Goal: Navigation & Orientation: Find specific page/section

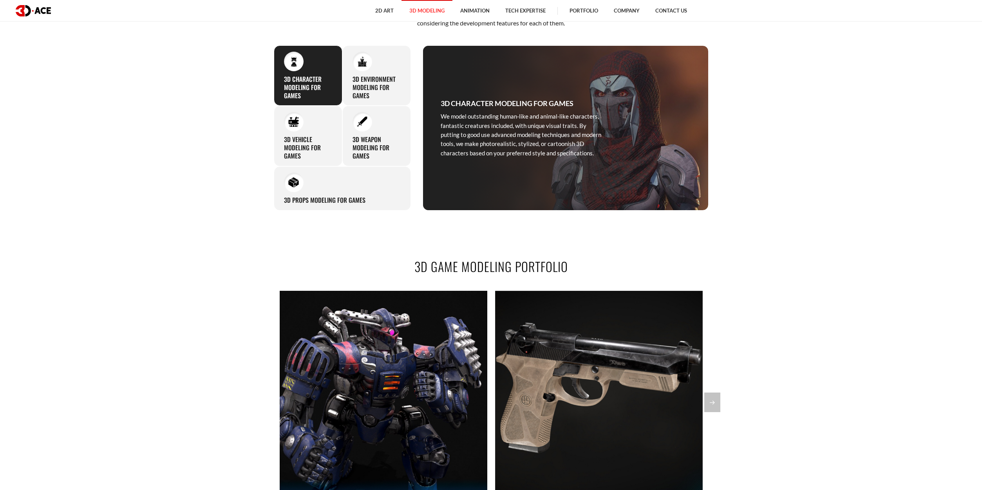
scroll to position [666, 0]
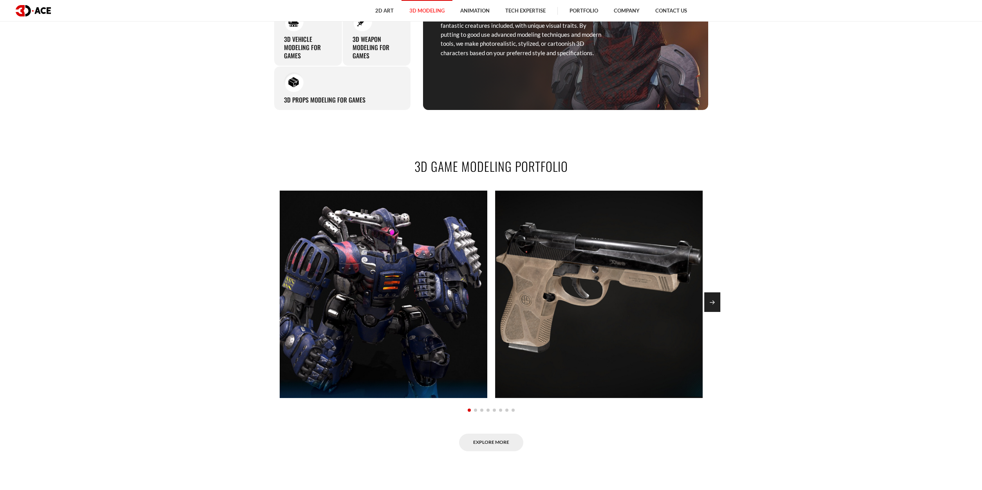
click at [714, 304] on div "Next slide" at bounding box center [712, 303] width 16 height 20
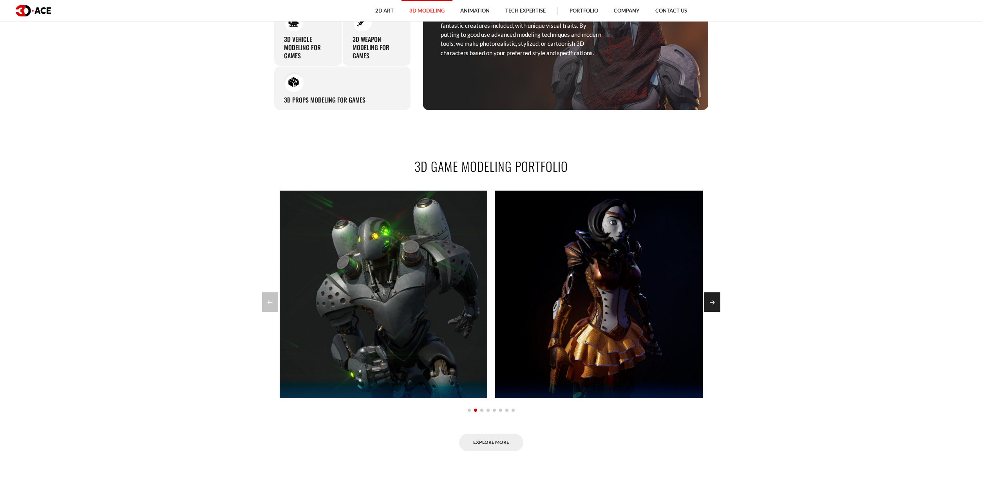
click at [714, 304] on div "Next slide" at bounding box center [712, 303] width 16 height 20
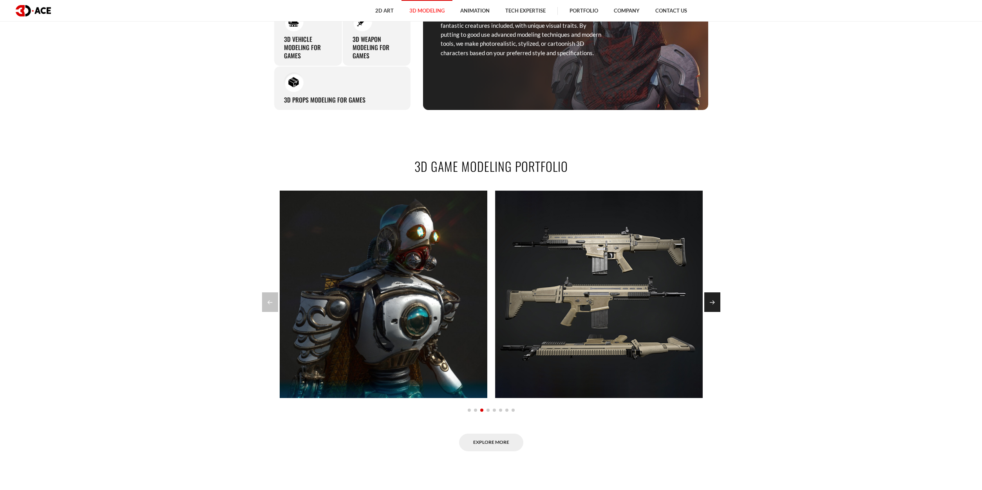
click at [714, 304] on div "Next slide" at bounding box center [712, 303] width 16 height 20
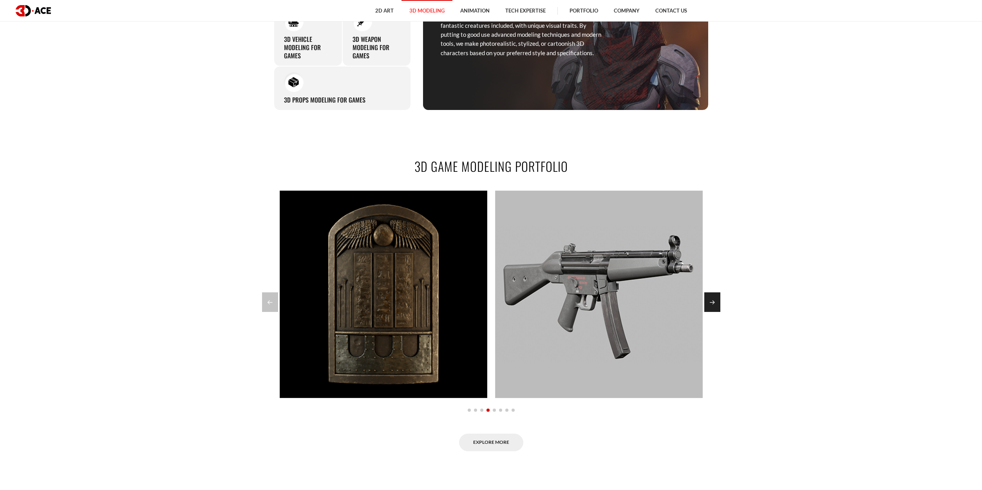
click at [714, 304] on div "Next slide" at bounding box center [712, 303] width 16 height 20
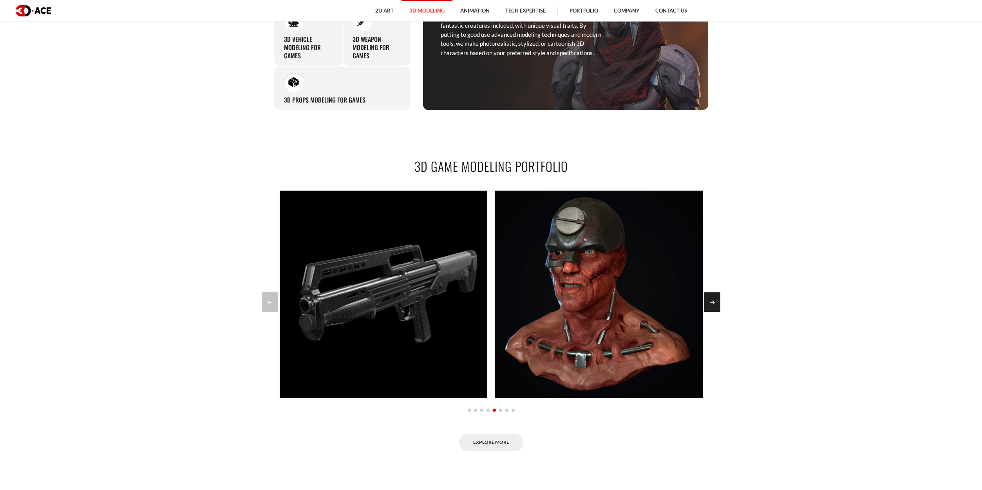
click at [714, 304] on div "Next slide" at bounding box center [712, 303] width 16 height 20
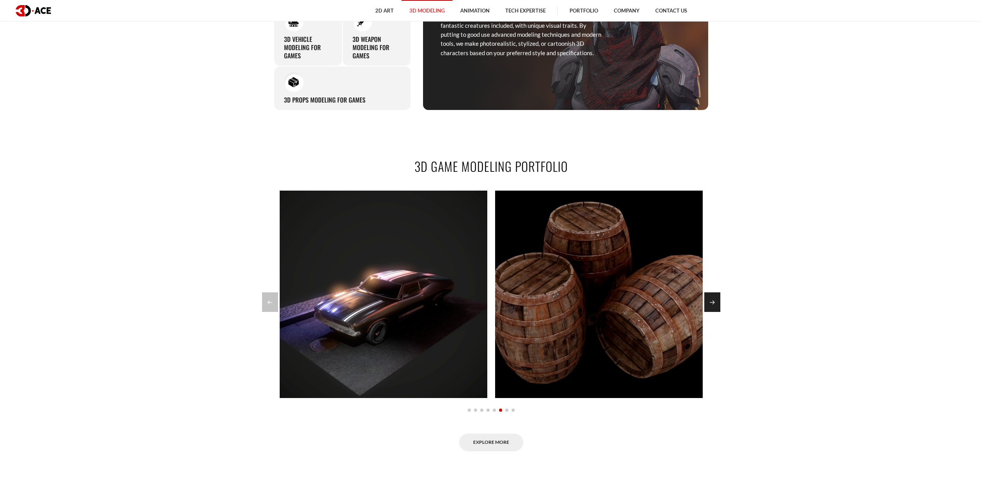
click at [714, 304] on div "Next slide" at bounding box center [712, 303] width 16 height 20
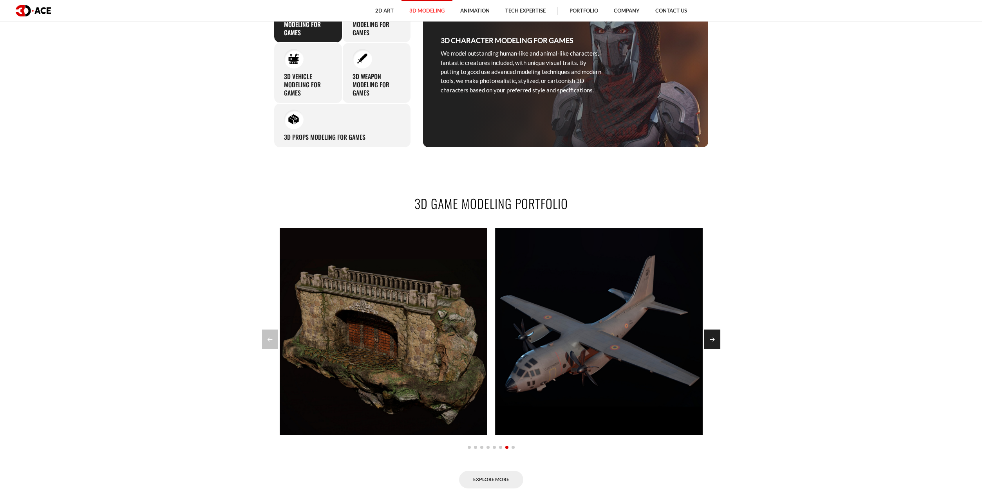
scroll to position [588, 0]
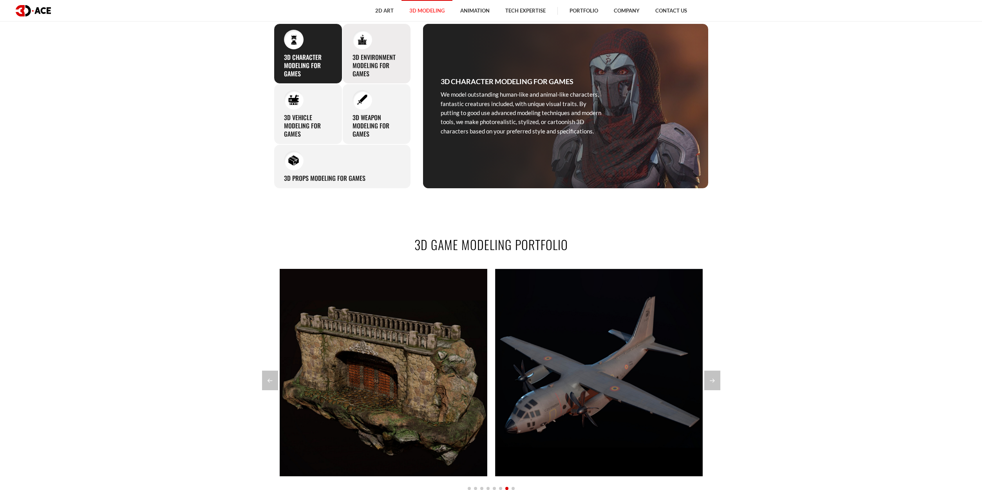
click at [369, 65] on h3 "3D Environment Modeling for Games" at bounding box center [377, 65] width 48 height 24
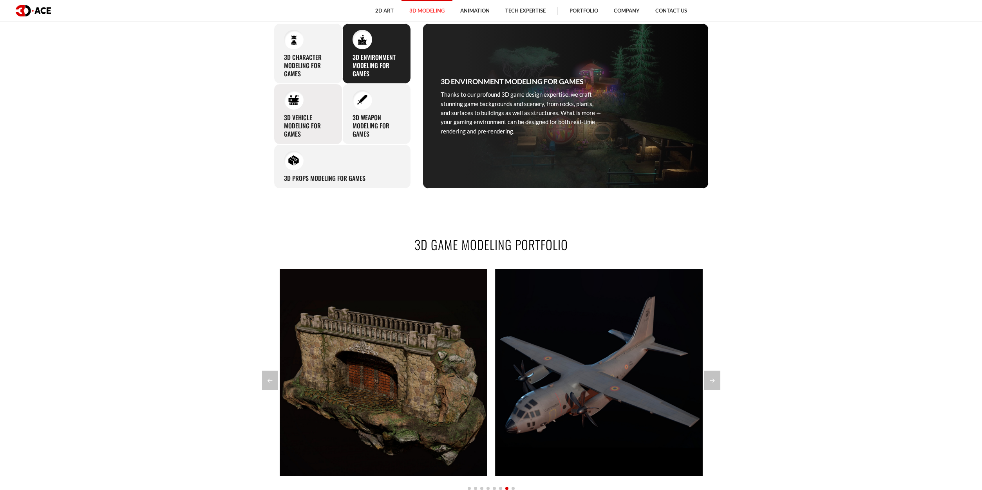
click at [295, 102] on img at bounding box center [293, 100] width 11 height 11
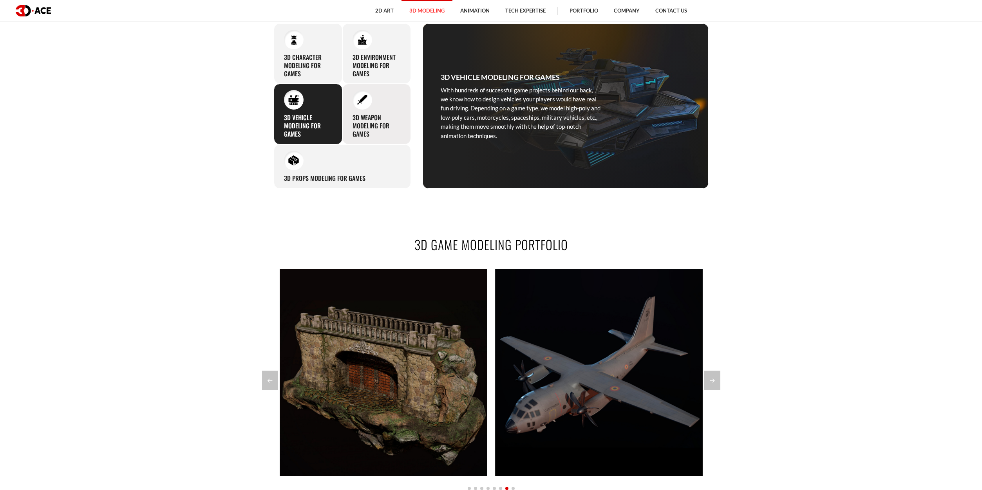
click at [357, 107] on div at bounding box center [363, 100] width 20 height 20
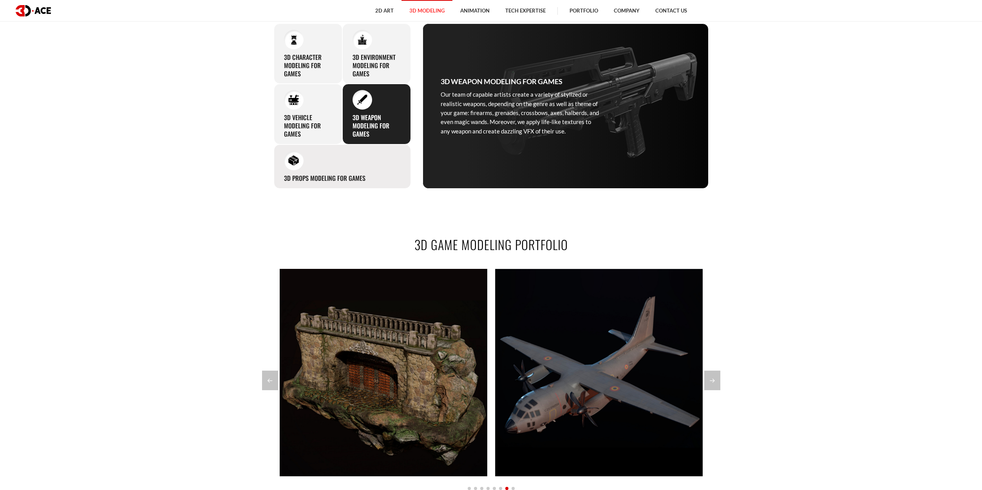
click at [328, 175] on h3 "3D Props Modeling for Games" at bounding box center [324, 178] width 81 height 8
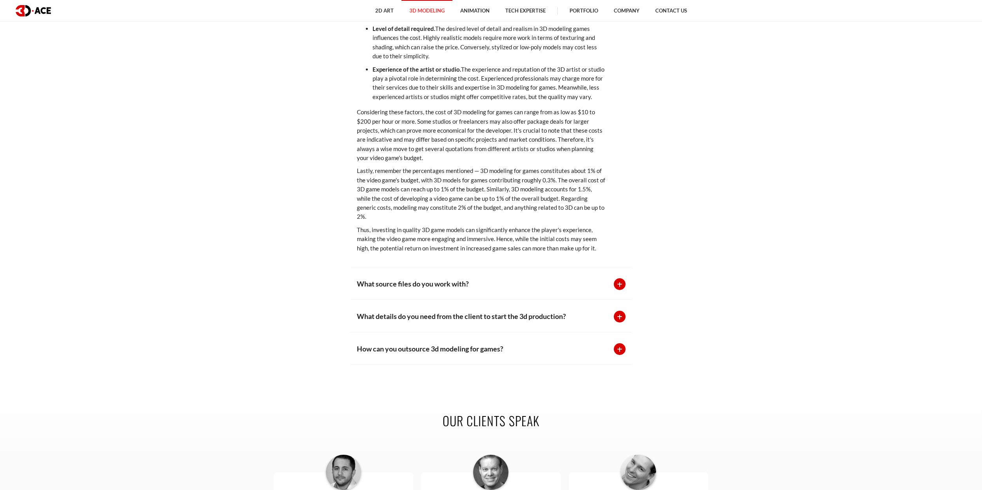
scroll to position [2233, 0]
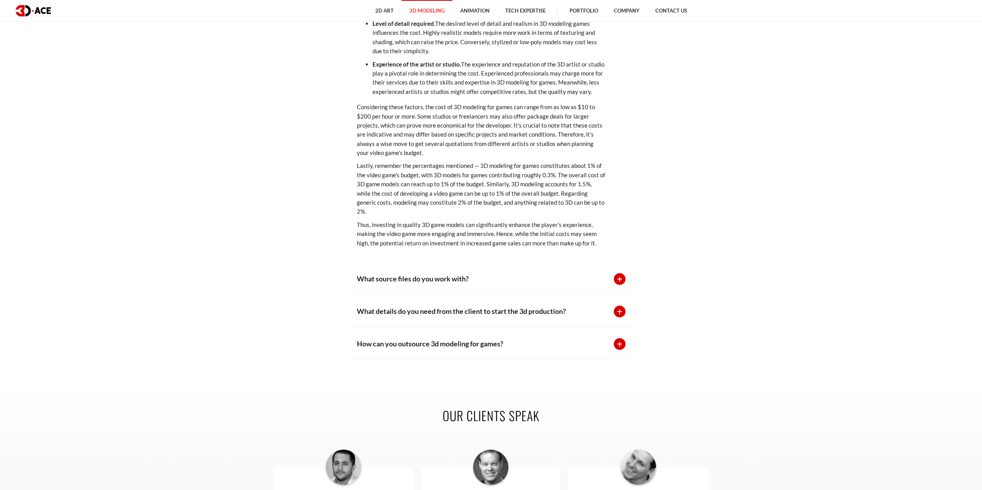
click at [376, 279] on p "What source files do you work with?" at bounding box center [481, 278] width 249 height 11
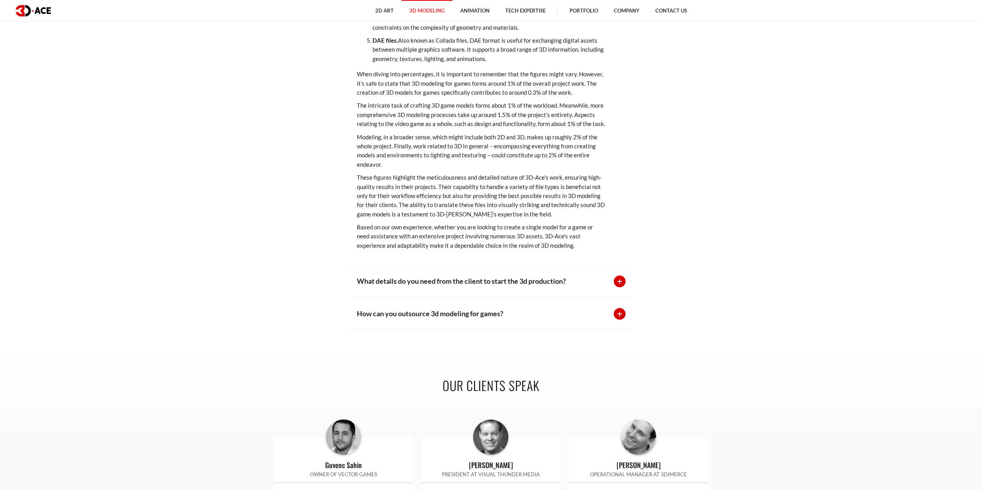
scroll to position [2311, 0]
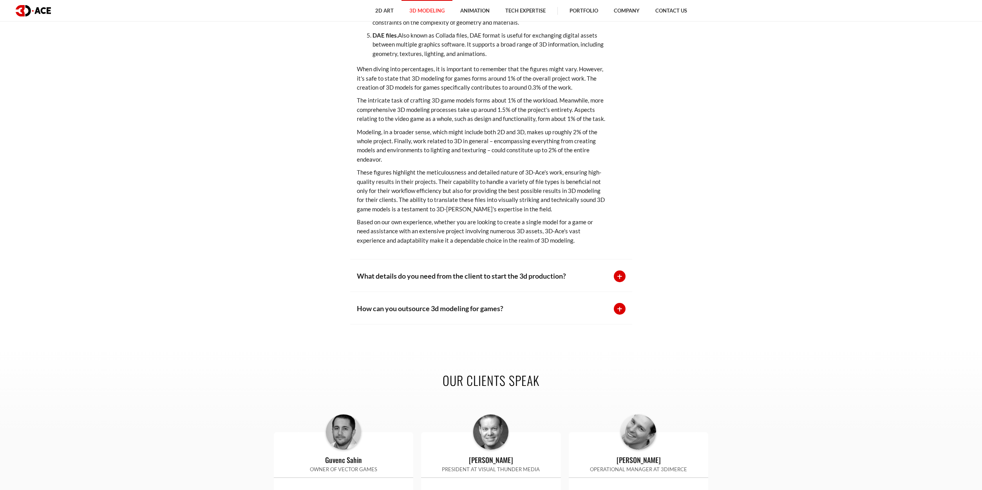
click at [359, 273] on p "What details do you need from the client to start the 3d production?" at bounding box center [481, 276] width 249 height 11
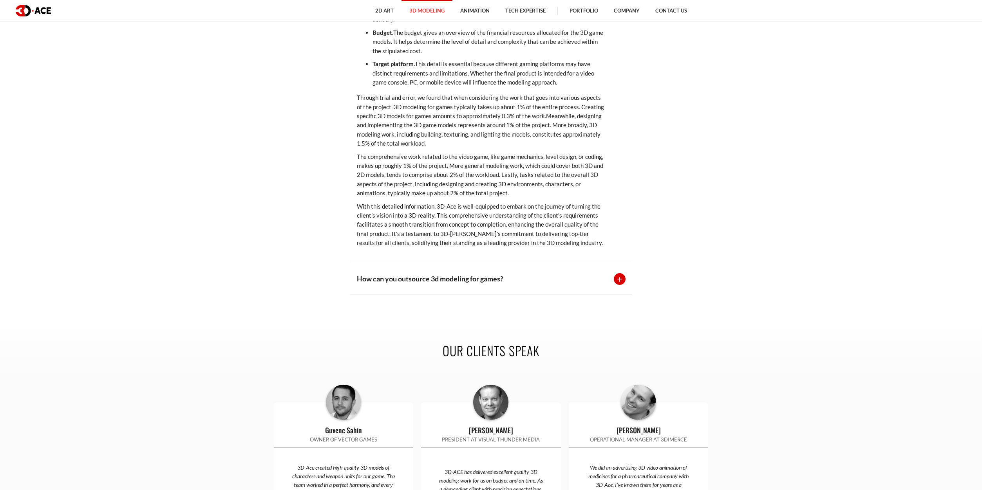
click at [356, 281] on div "How can you outsource 3d modeling for games? Outsourcing 3D modeling for games …" at bounding box center [491, 278] width 282 height 33
click at [369, 278] on p "How can you outsource 3d modeling for games?" at bounding box center [481, 278] width 249 height 11
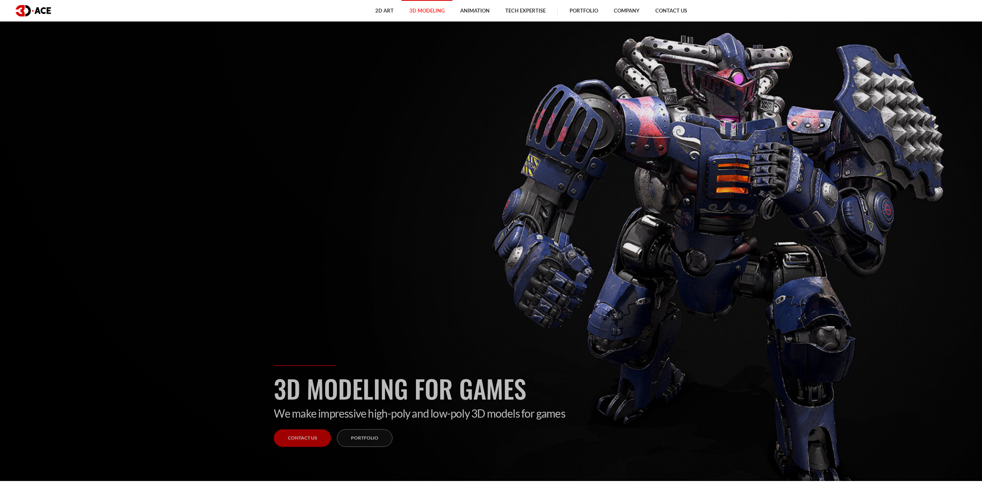
scroll to position [0, 0]
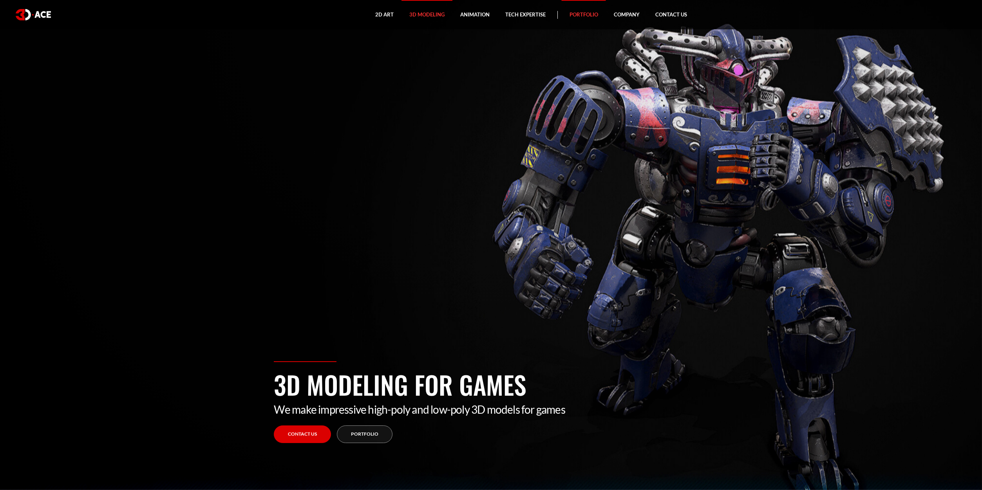
click at [591, 22] on link "Portfolio" at bounding box center [584, 14] width 44 height 29
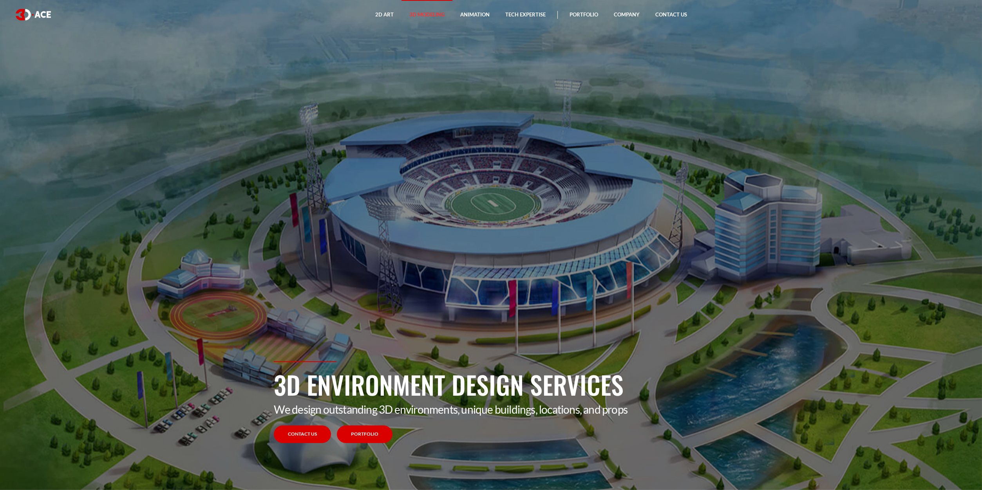
click at [367, 434] on link "Portfolio" at bounding box center [365, 435] width 56 height 18
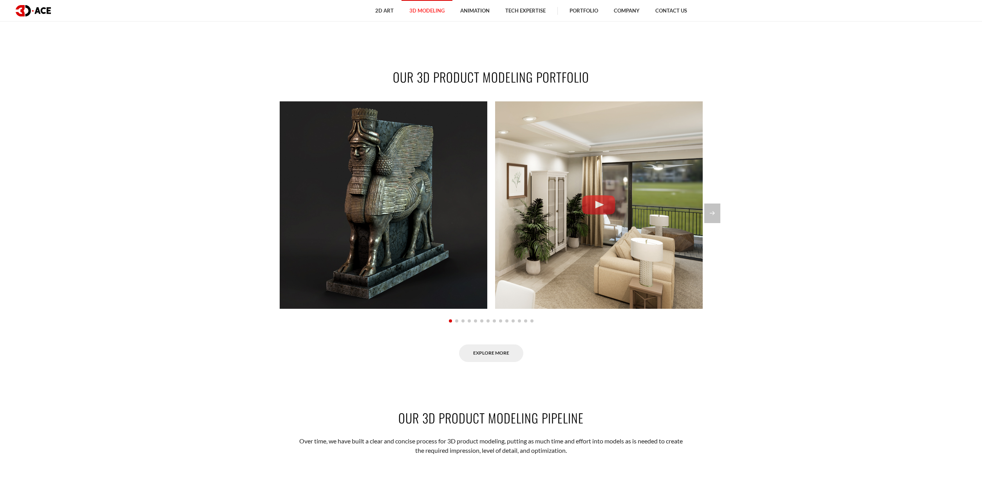
scroll to position [744, 0]
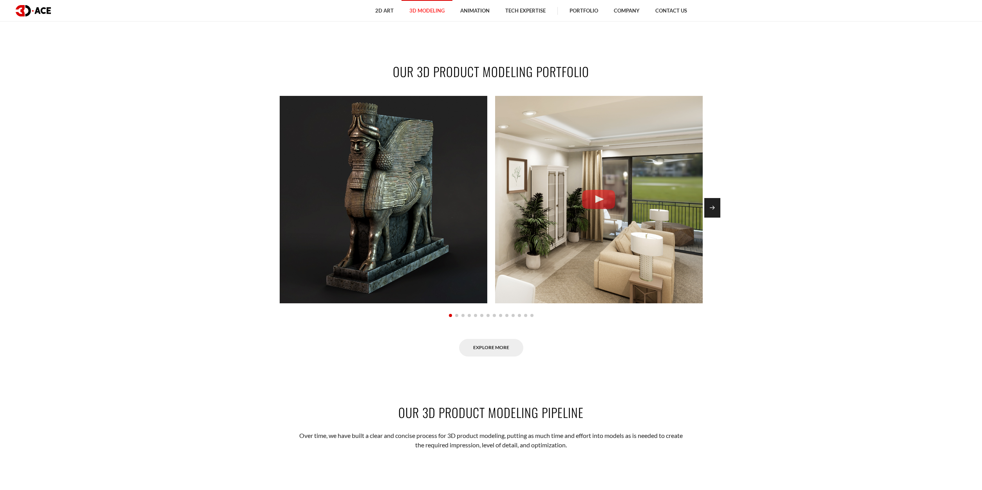
click at [719, 214] on div "Next slide" at bounding box center [712, 208] width 16 height 20
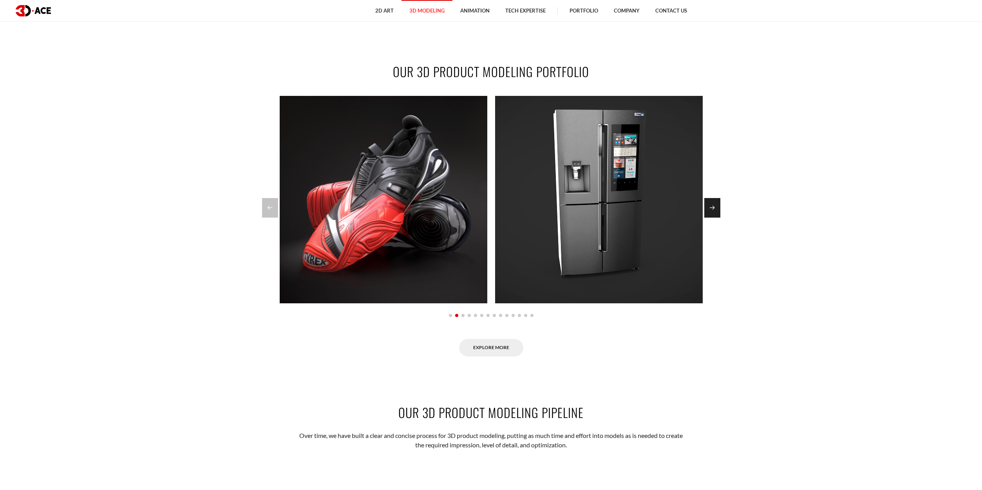
click at [719, 214] on div "Next slide" at bounding box center [712, 208] width 16 height 20
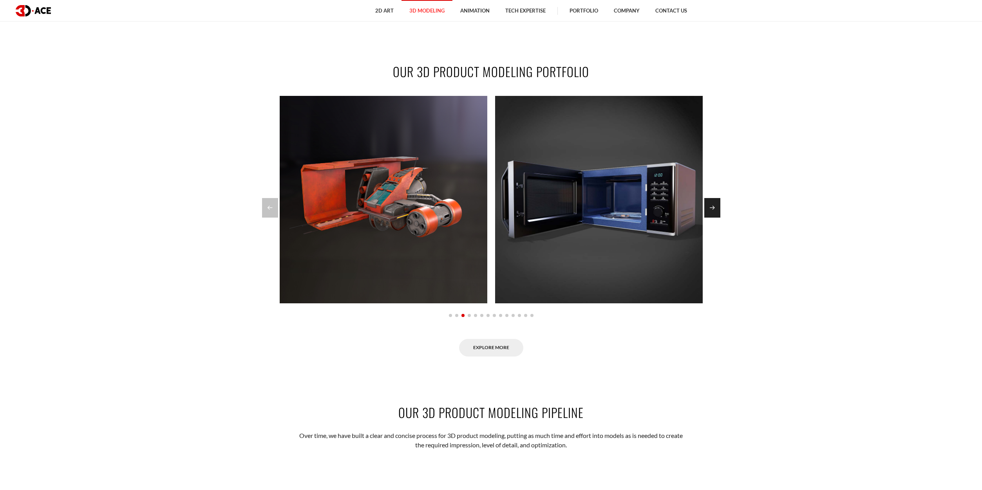
click at [719, 214] on div "Next slide" at bounding box center [712, 208] width 16 height 20
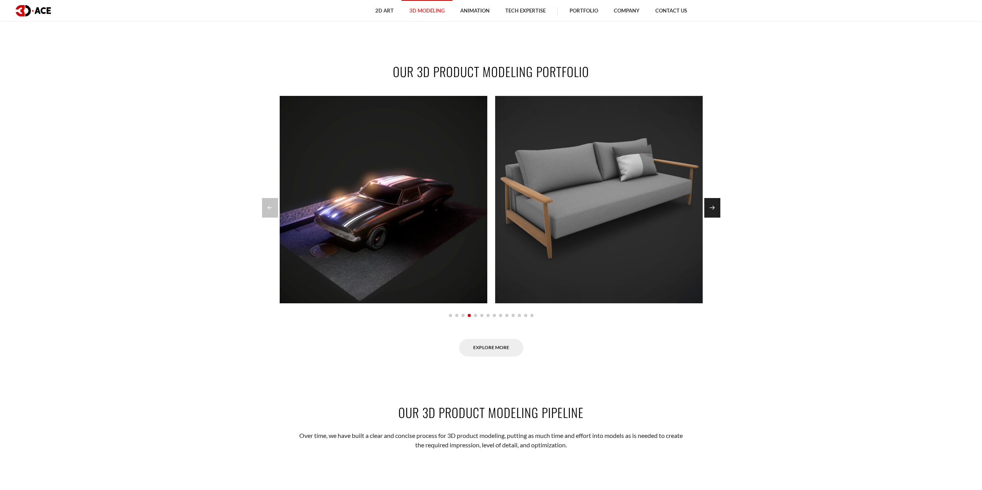
click at [719, 214] on div "Next slide" at bounding box center [712, 208] width 16 height 20
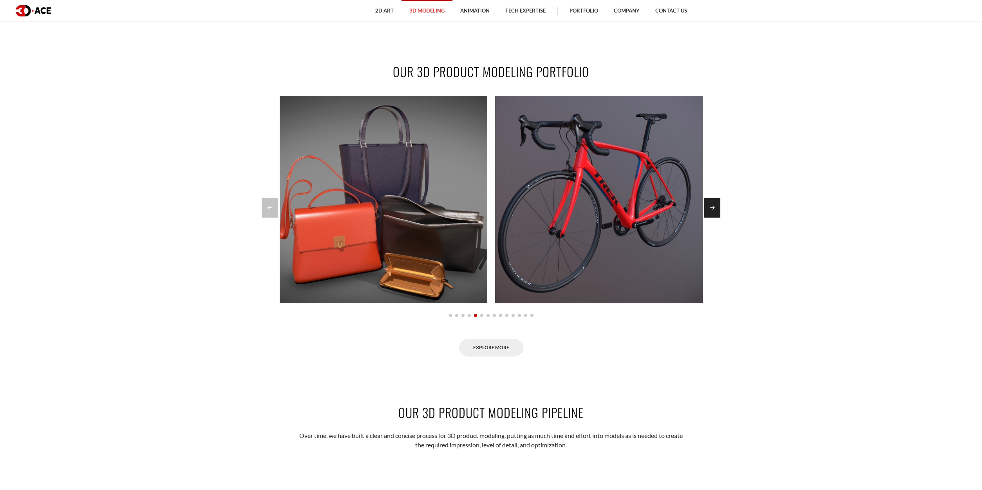
click at [719, 214] on div "Next slide" at bounding box center [712, 208] width 16 height 20
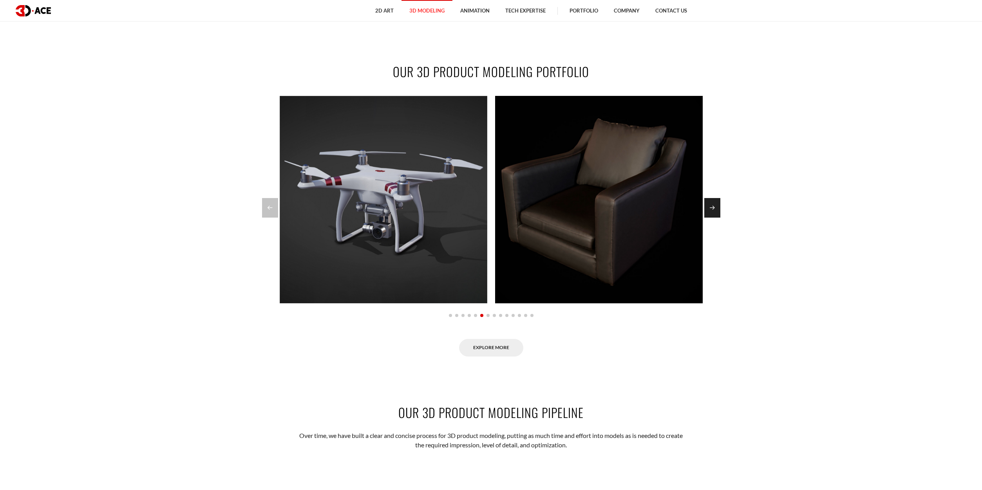
click at [719, 214] on div "Next slide" at bounding box center [712, 208] width 16 height 20
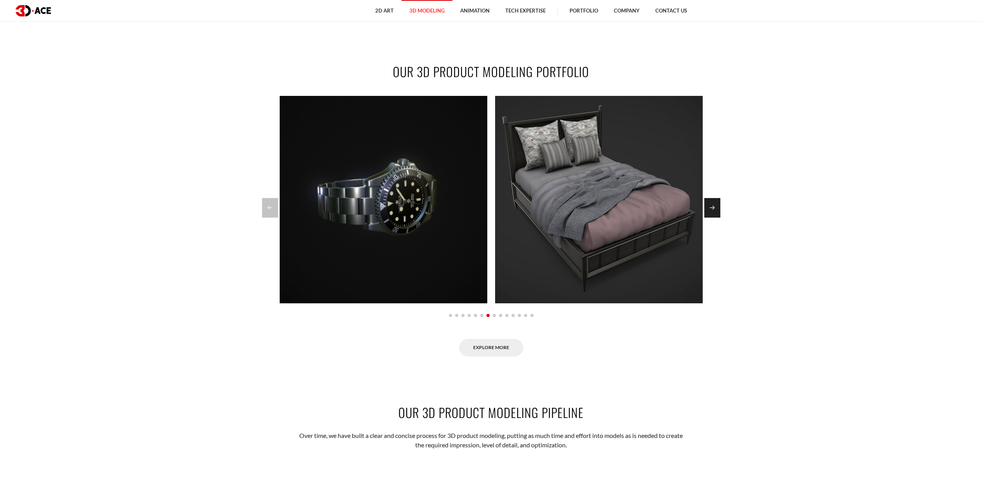
click at [719, 214] on div "Next slide" at bounding box center [712, 208] width 16 height 20
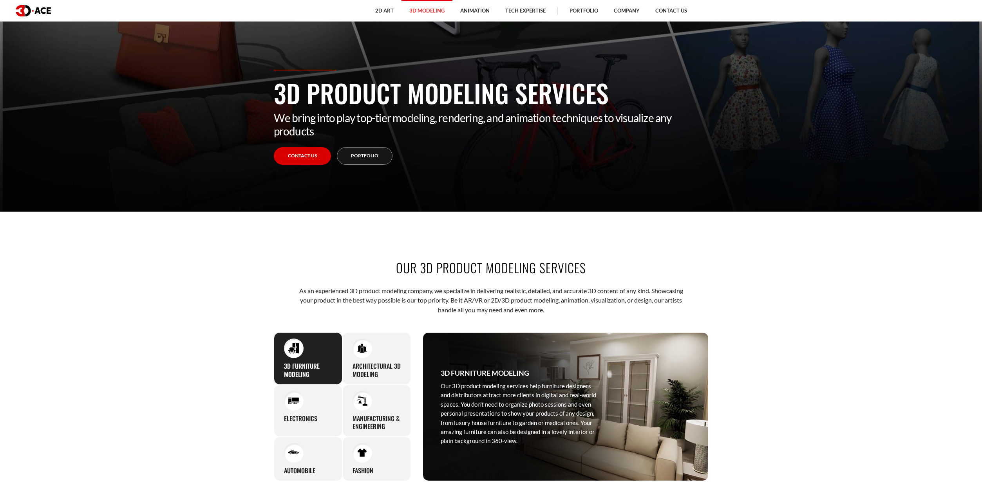
scroll to position [0, 0]
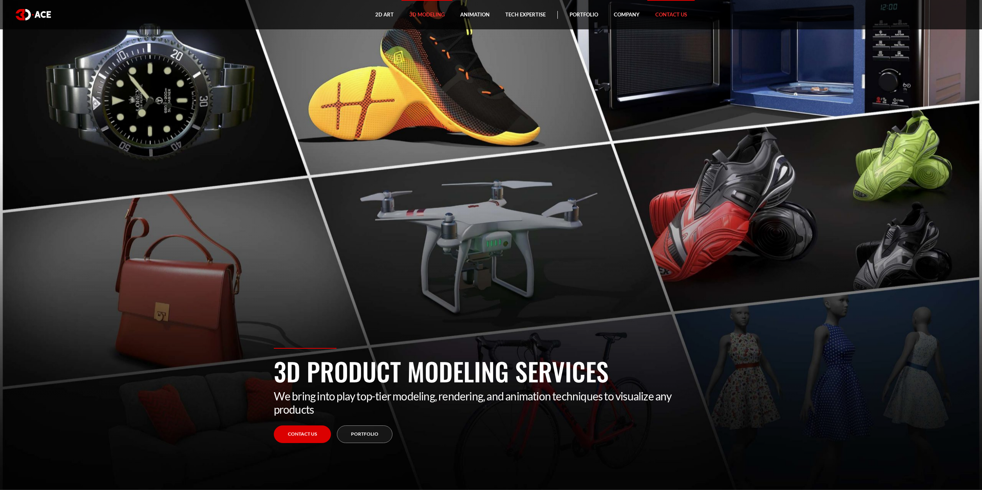
click at [667, 18] on link "Contact Us" at bounding box center [671, 14] width 47 height 29
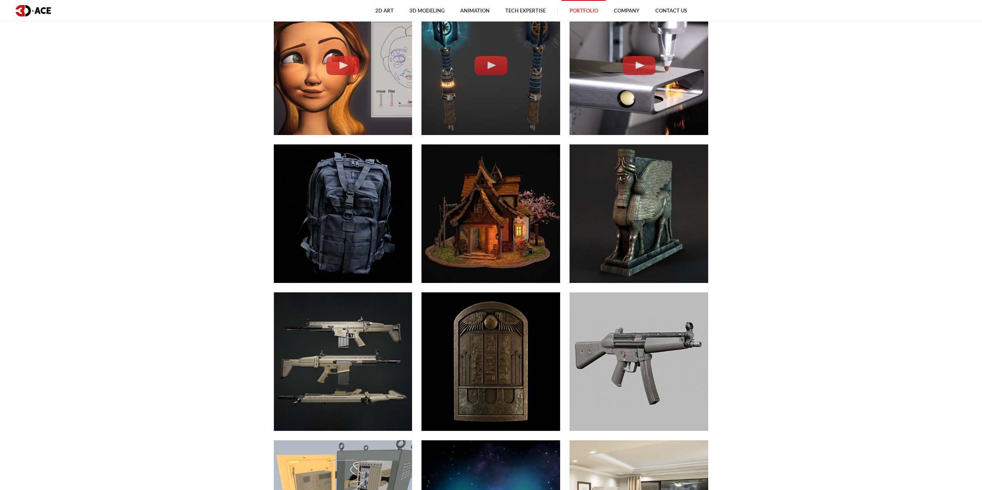
scroll to position [1724, 0]
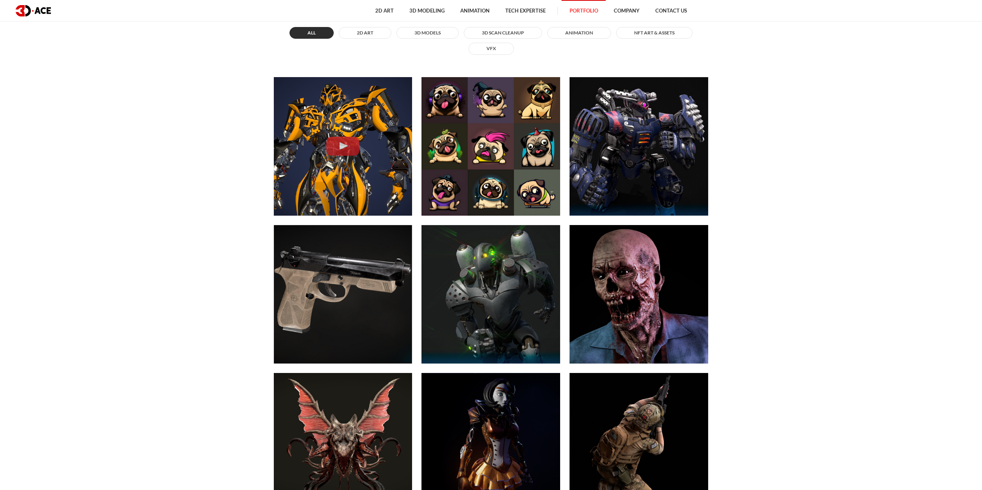
scroll to position [548, 0]
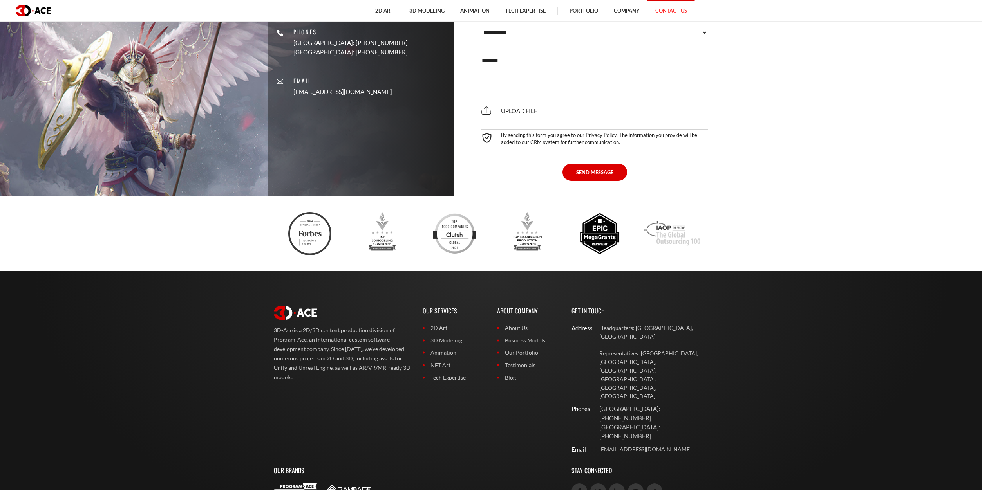
scroll to position [662, 0]
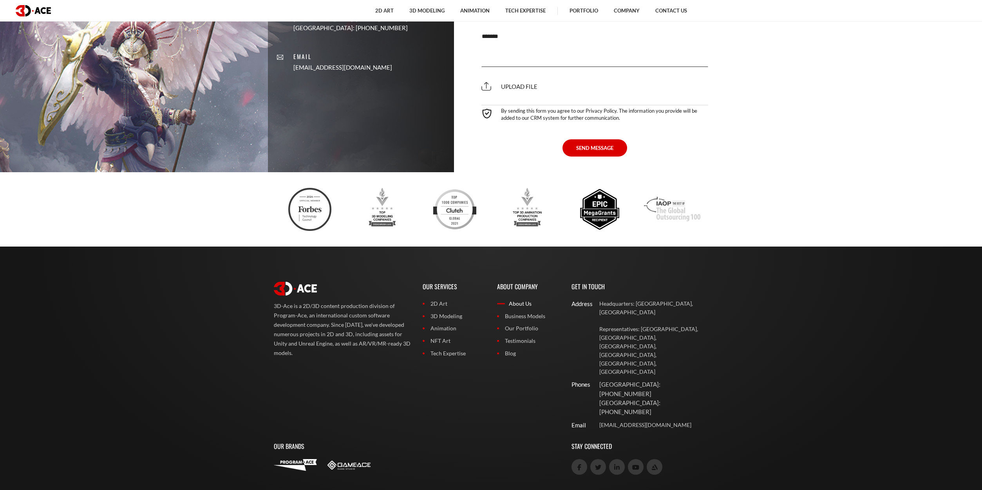
click at [513, 307] on link "About Us" at bounding box center [528, 304] width 63 height 9
